Goal: Information Seeking & Learning: Find contact information

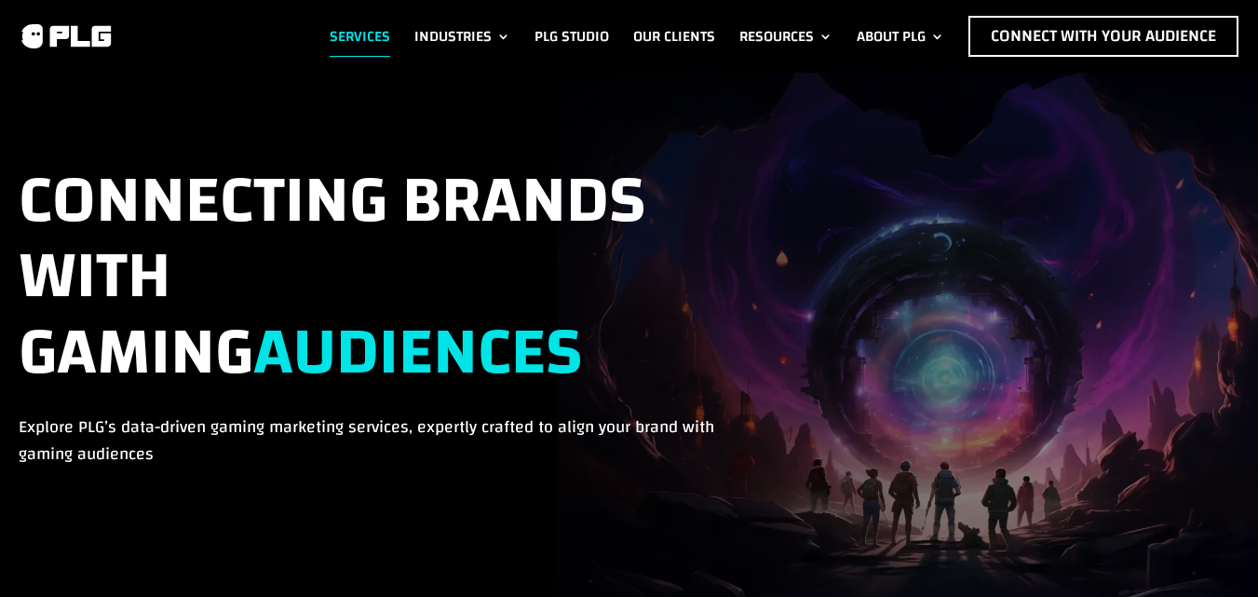
drag, startPoint x: 1271, startPoint y: 223, endPoint x: 1269, endPoint y: -53, distance: 275.7
click at [1258, 0] on html "We value your privacy We use cookies to enhance your browsing experience, serve…" at bounding box center [629, 298] width 1258 height 596
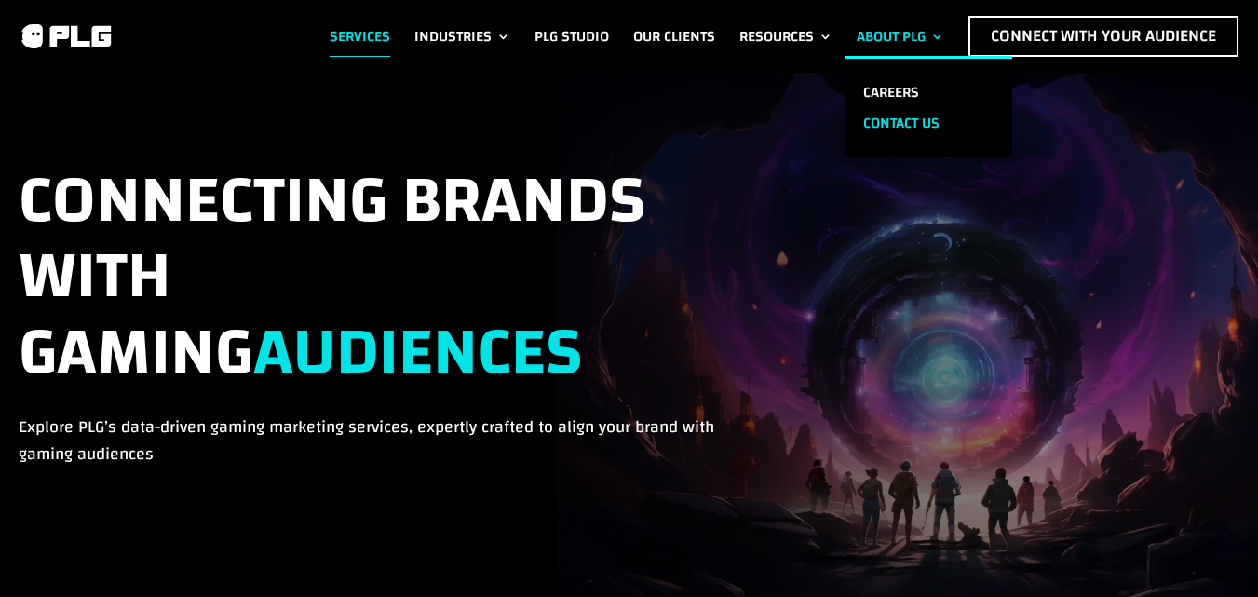
click at [882, 108] on link "Contact us" at bounding box center [929, 123] width 168 height 31
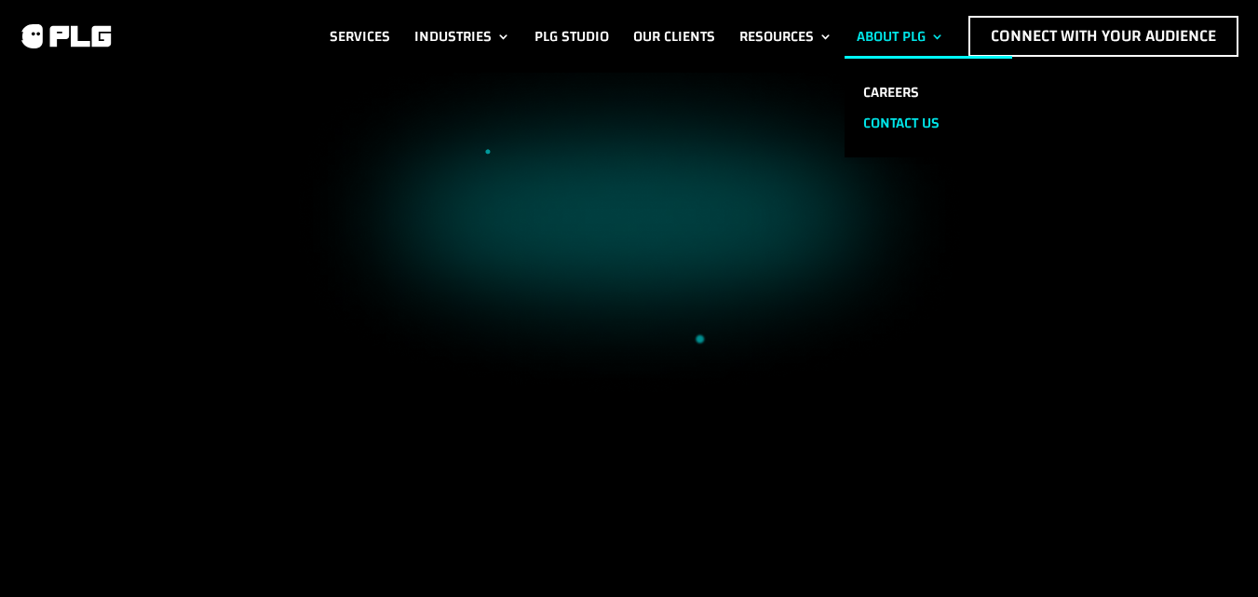
click at [902, 117] on link "Contact us" at bounding box center [929, 123] width 168 height 31
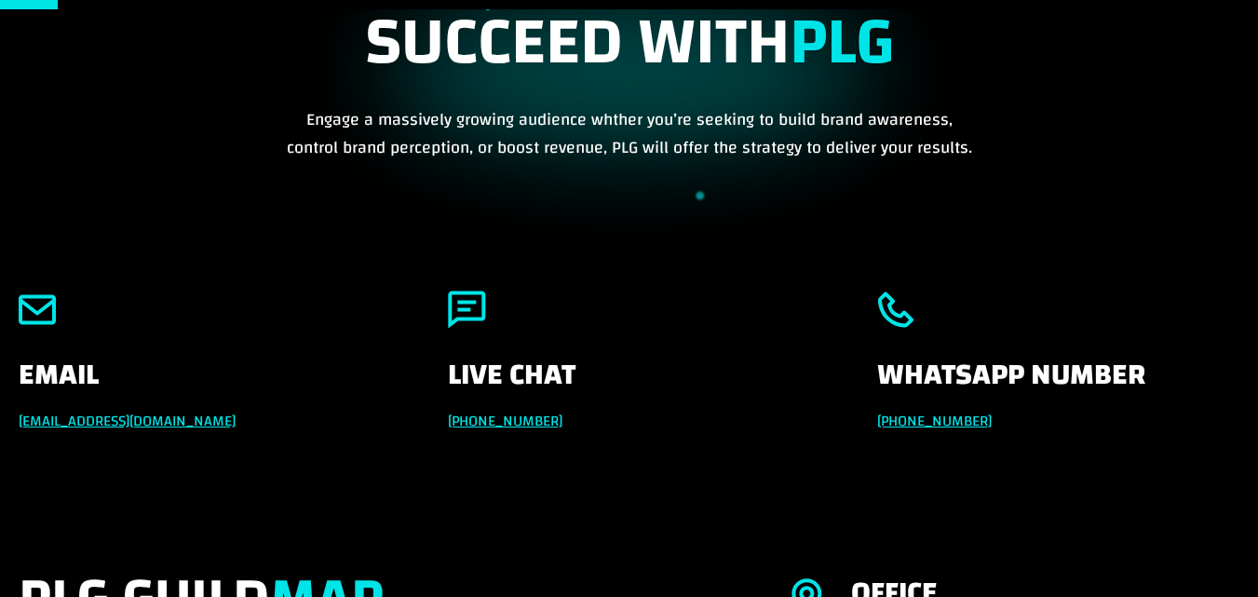
scroll to position [186, 0]
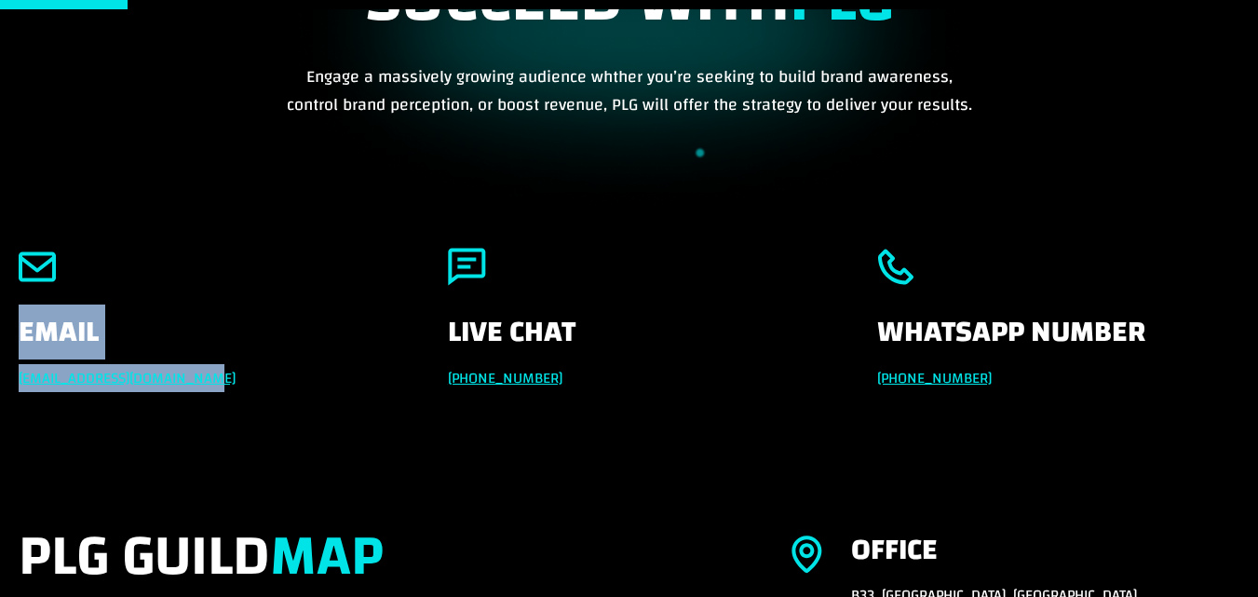
drag, startPoint x: 8, startPoint y: 348, endPoint x: 249, endPoint y: 373, distance: 241.5
click at [249, 373] on div "Email [EMAIL_ADDRESS][DOMAIN_NAME] Live Chat [PHONE_NUMBER] Whatsapp Number [PH…" at bounding box center [629, 361] width 1258 height 276
click at [299, 354] on h4 "Email" at bounding box center [200, 342] width 362 height 48
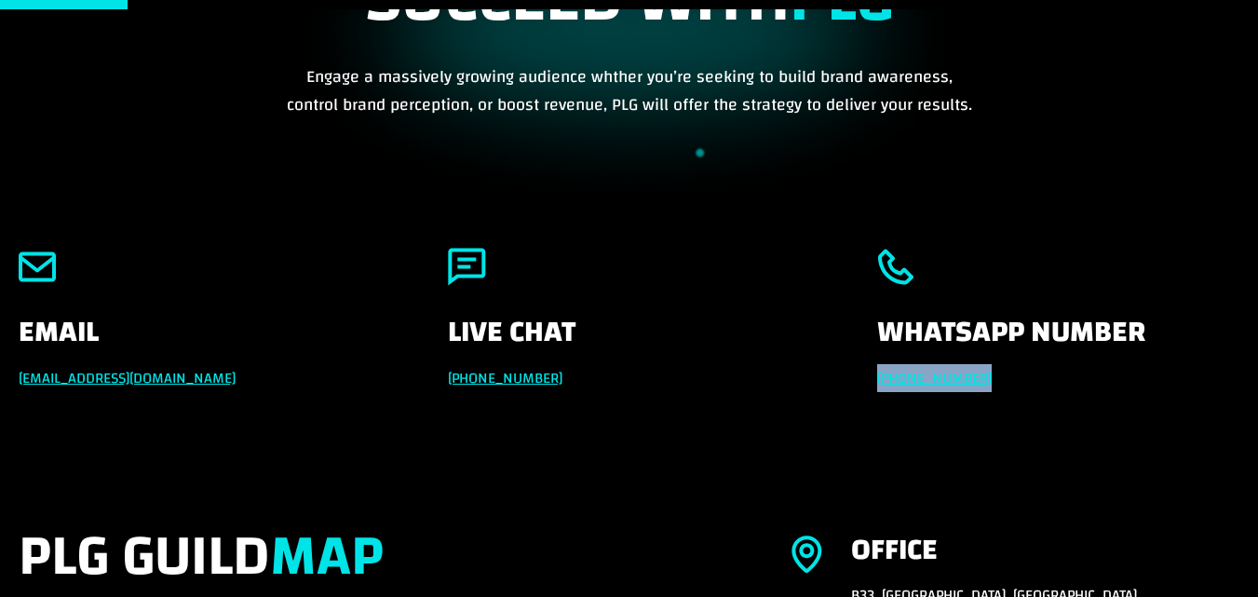
drag, startPoint x: 852, startPoint y: 366, endPoint x: 1011, endPoint y: 378, distance: 158.8
click at [1011, 378] on div "Email [EMAIL_ADDRESS][DOMAIN_NAME] Live Chat [PHONE_NUMBER] Whatsapp Number [PH…" at bounding box center [630, 319] width 1222 height 193
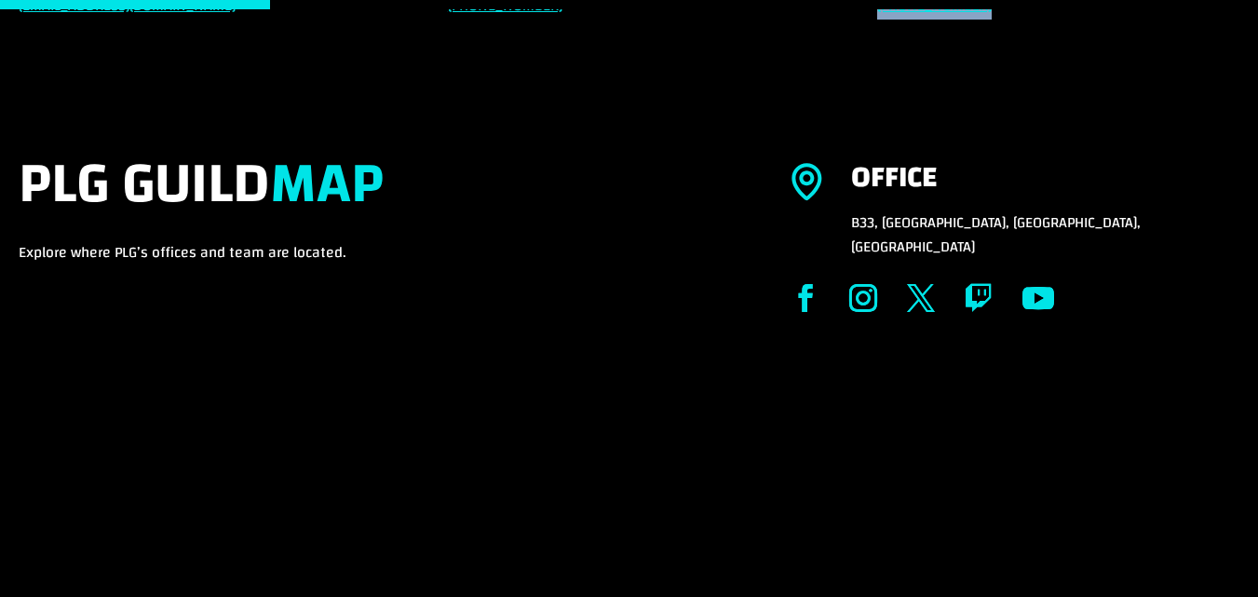
scroll to position [279, 0]
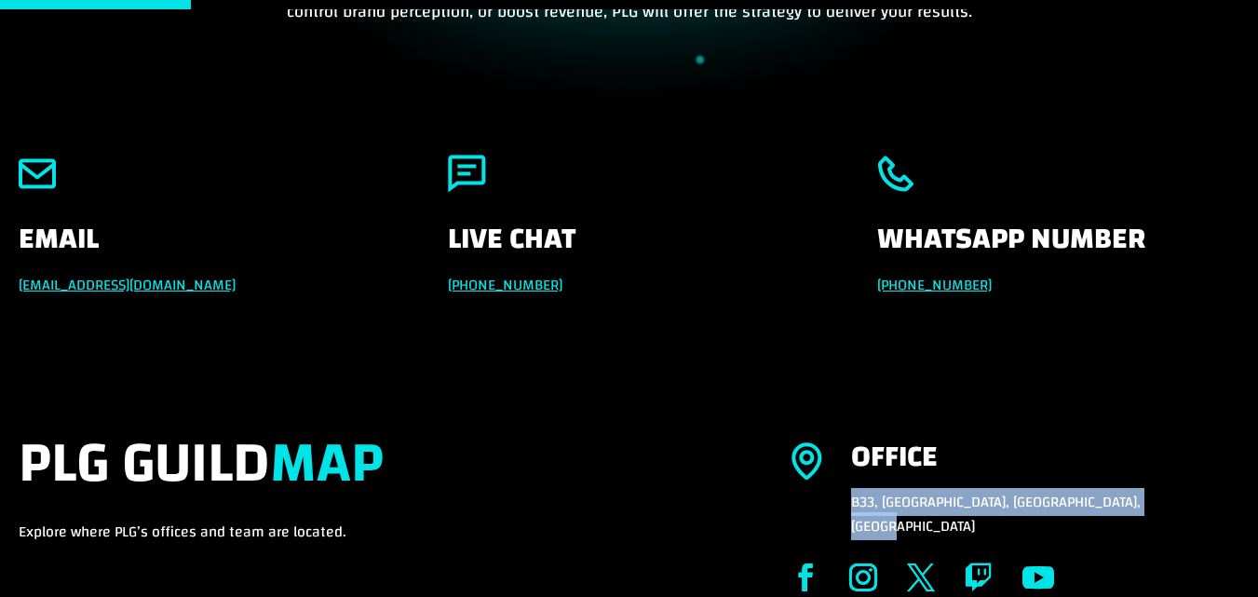
drag, startPoint x: 839, startPoint y: 487, endPoint x: 1177, endPoint y: 484, distance: 338.2
click at [1177, 484] on div "Office $8 B33, Production City, Dubai, United Arab Emirates" at bounding box center [1016, 490] width 449 height 96
copy p "B33, [GEOGRAPHIC_DATA], [GEOGRAPHIC_DATA], [GEOGRAPHIC_DATA]"
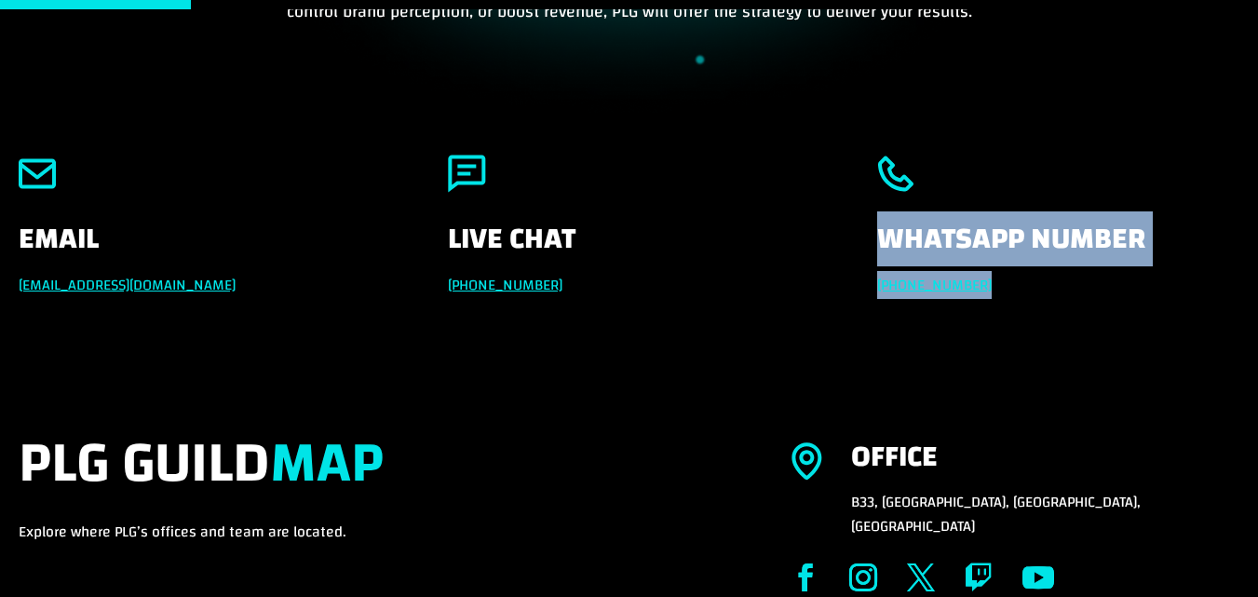
drag, startPoint x: 855, startPoint y: 271, endPoint x: 958, endPoint y: 280, distance: 102.9
click at [1003, 277] on div "Email info@powerleaguegaming.com Live Chat +971 551257087 Whatsapp Number +971 …" at bounding box center [630, 225] width 1222 height 193
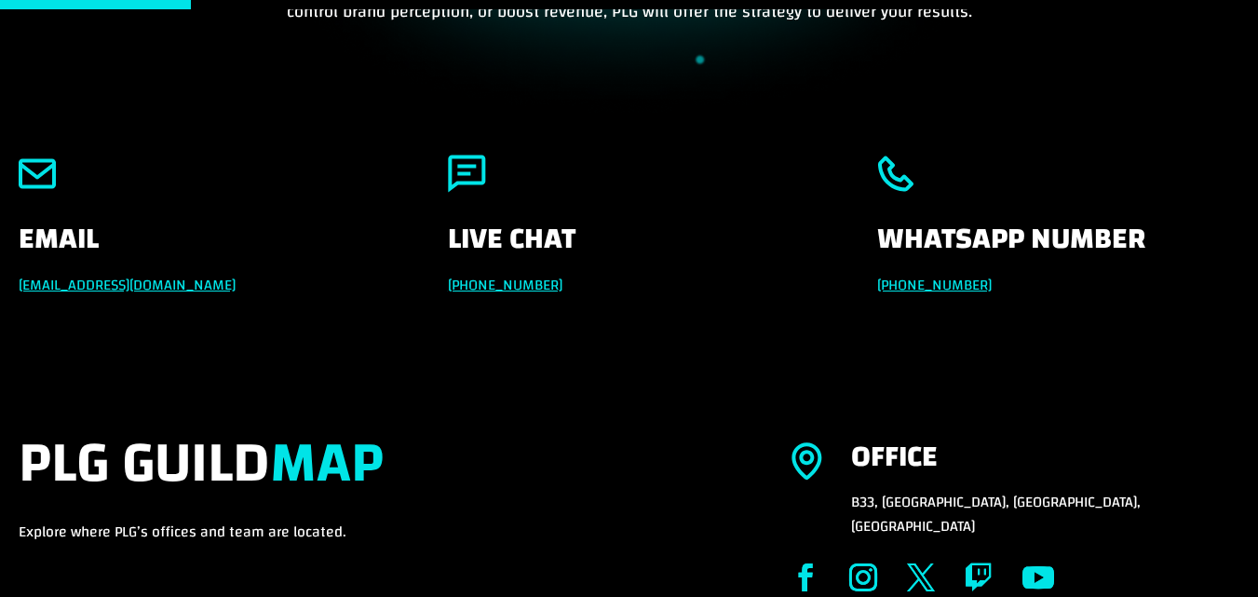
click at [625, 297] on div "Email info@powerleaguegaming.com Live Chat +971 551257087 Whatsapp Number +971 …" at bounding box center [630, 225] width 1222 height 193
drag, startPoint x: 869, startPoint y: 276, endPoint x: 978, endPoint y: 271, distance: 109.1
click at [978, 271] on div "Email info@powerleaguegaming.com Live Chat +971 551257087 Whatsapp Number +971 …" at bounding box center [630, 225] width 1222 height 193
copy link "+971 551257087"
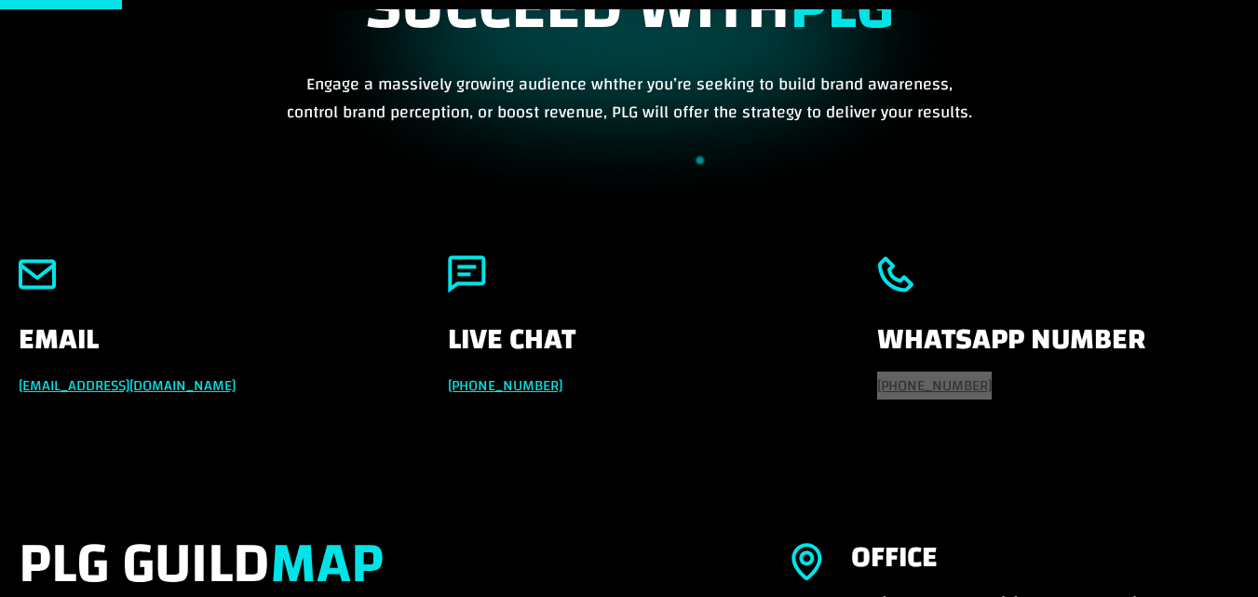
scroll to position [0, 0]
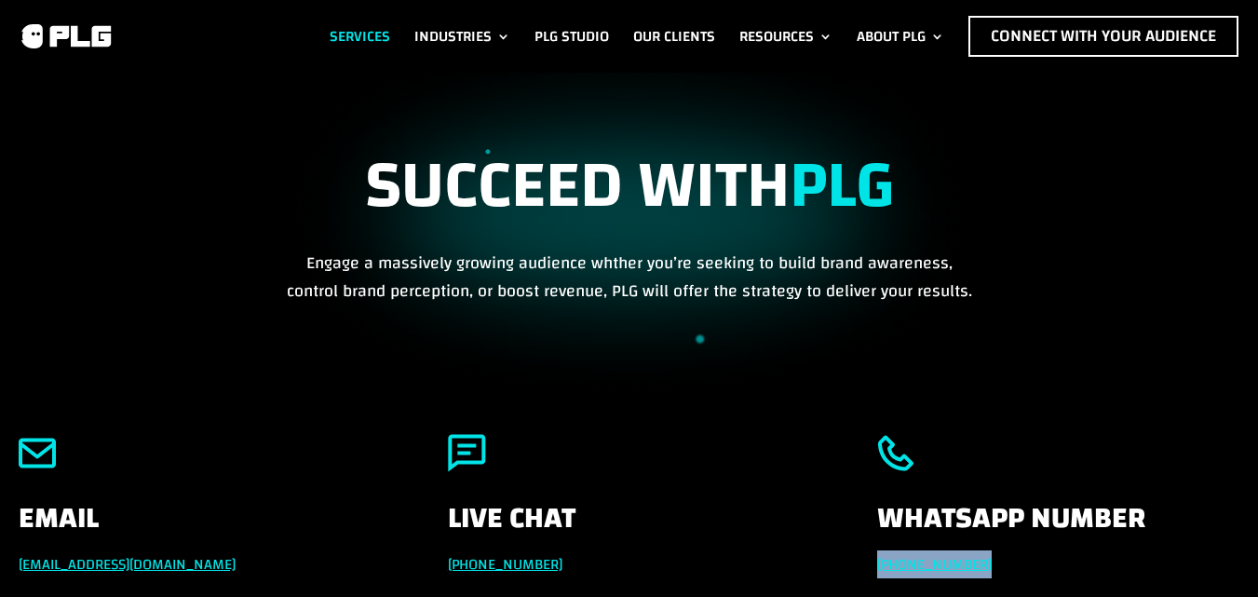
click at [362, 36] on link "Services" at bounding box center [360, 36] width 61 height 41
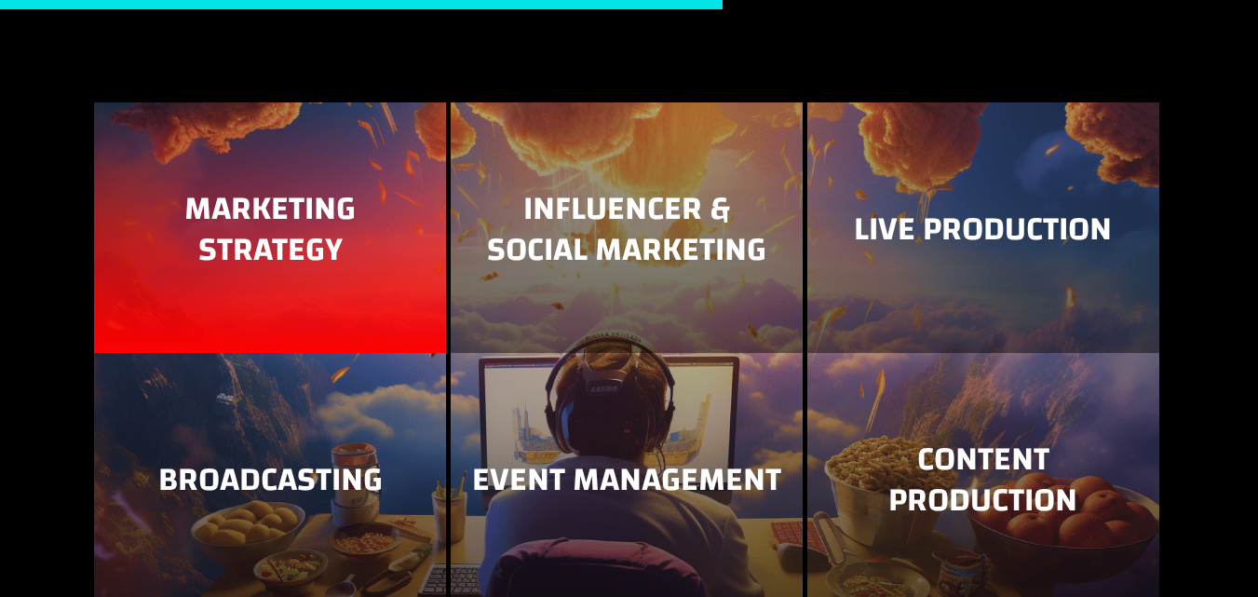
scroll to position [2236, 0]
